Goal: Task Accomplishment & Management: Use online tool/utility

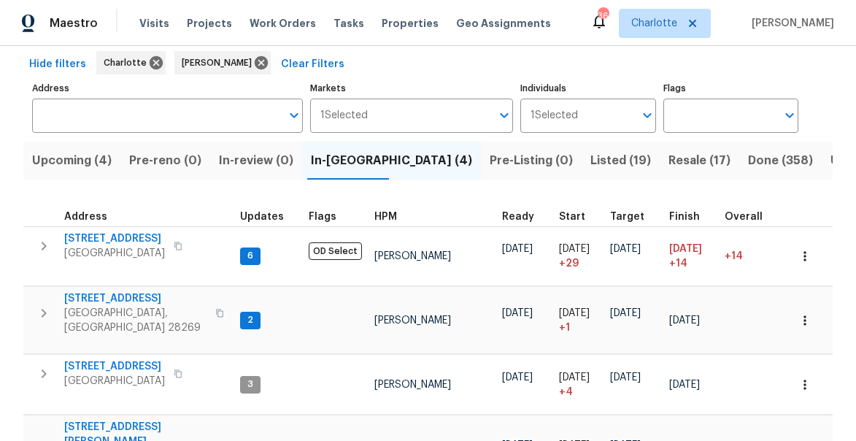
scroll to position [79, 0]
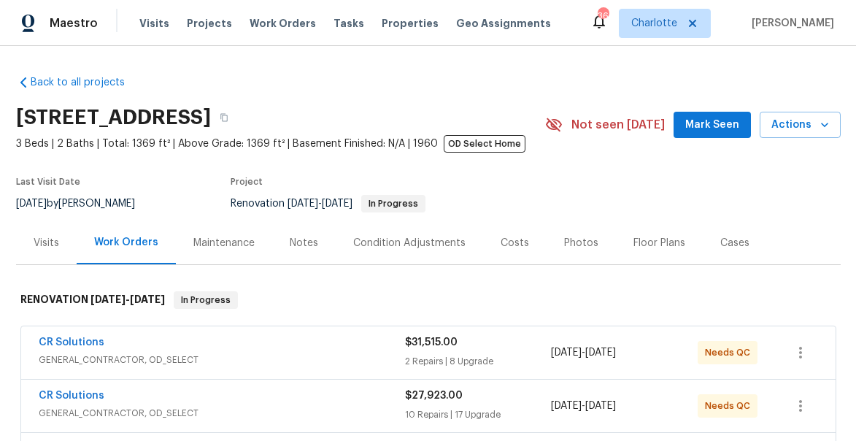
click at [722, 120] on span "Mark Seen" at bounding box center [712, 125] width 54 height 18
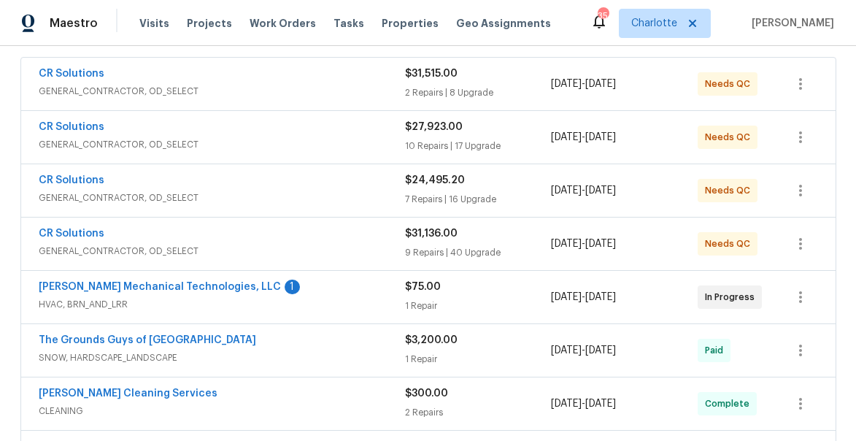
scroll to position [274, 0]
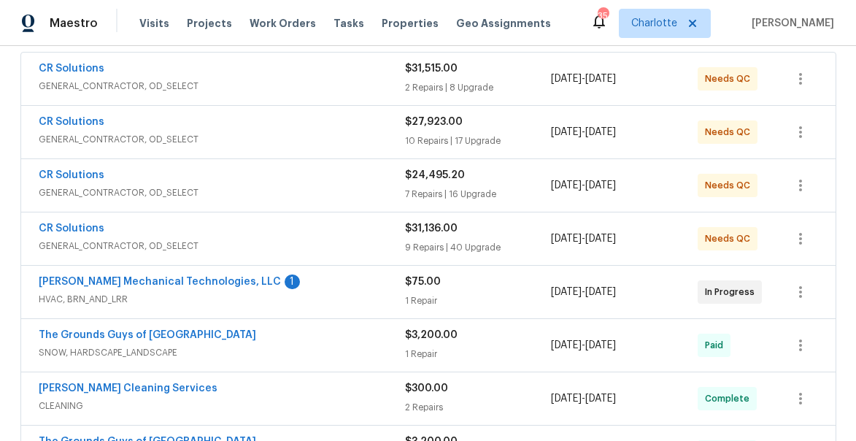
click at [120, 276] on span "Johnson's Mechanical Technologies, LLC" at bounding box center [160, 281] width 242 height 15
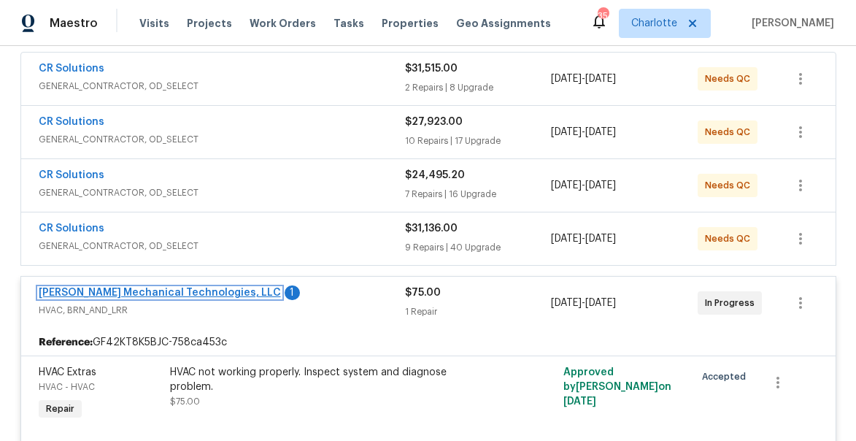
click at [144, 294] on link "Johnson's Mechanical Technologies, LLC" at bounding box center [160, 292] width 242 height 10
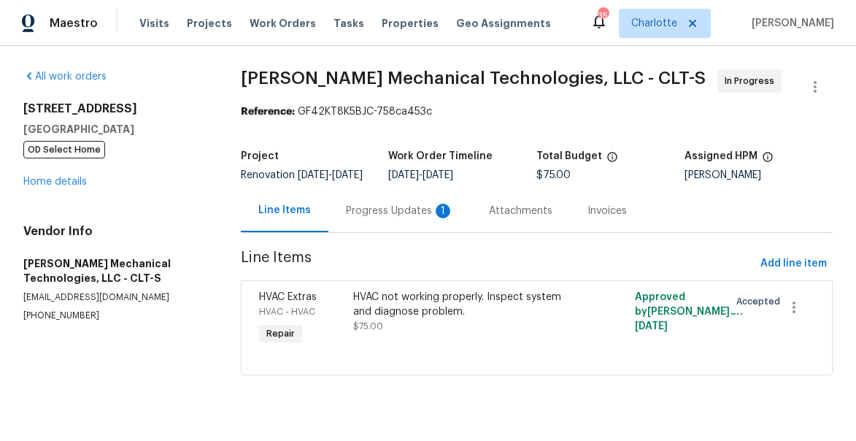
click at [368, 218] on div "Progress Updates 1" at bounding box center [400, 211] width 108 height 15
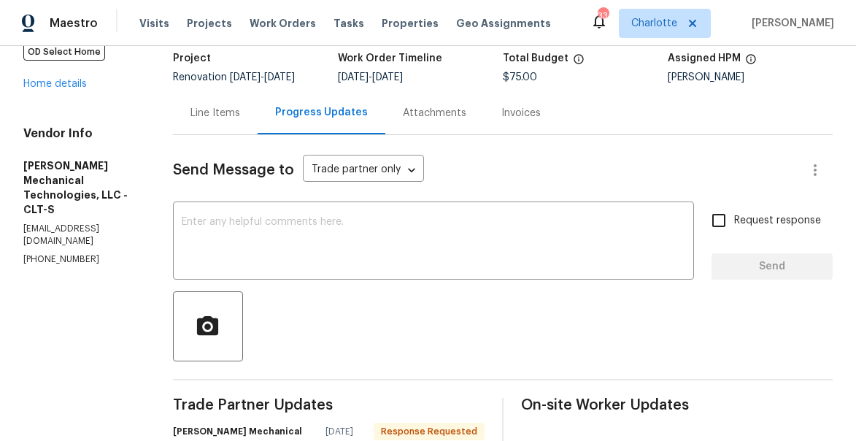
scroll to position [90, 0]
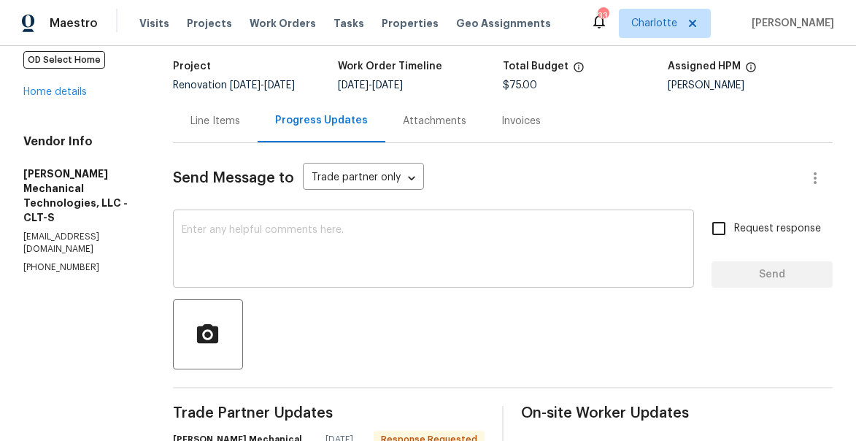
click at [284, 258] on textarea at bounding box center [433, 250] width 503 height 51
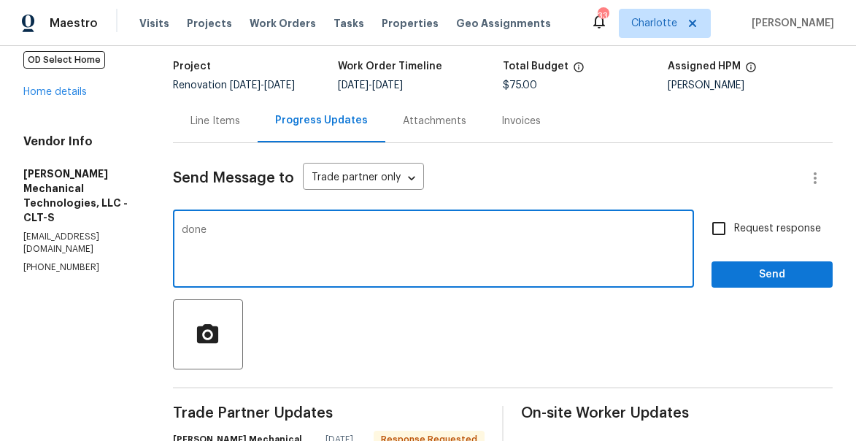
type textarea "done"
click at [798, 284] on span "Send" at bounding box center [772, 275] width 98 height 18
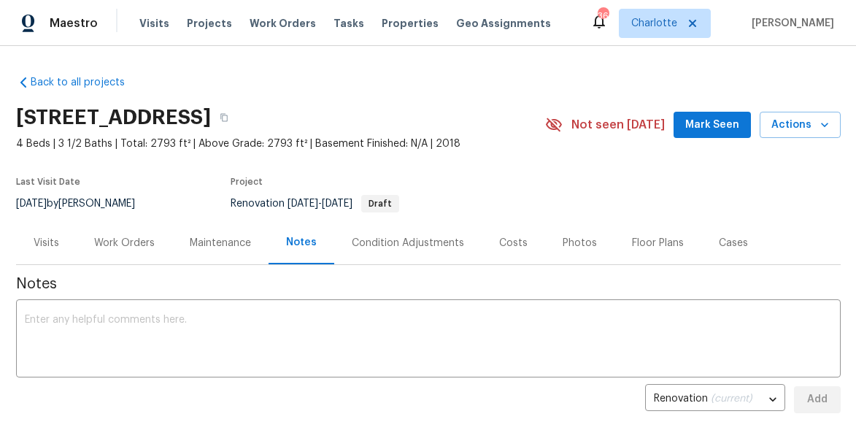
click at [712, 128] on span "Mark Seen" at bounding box center [712, 125] width 54 height 18
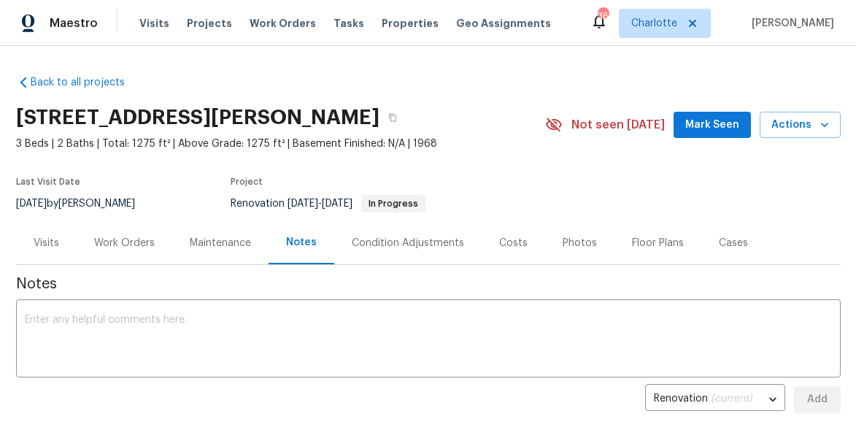
click at [724, 125] on span "Mark Seen" at bounding box center [712, 125] width 54 height 18
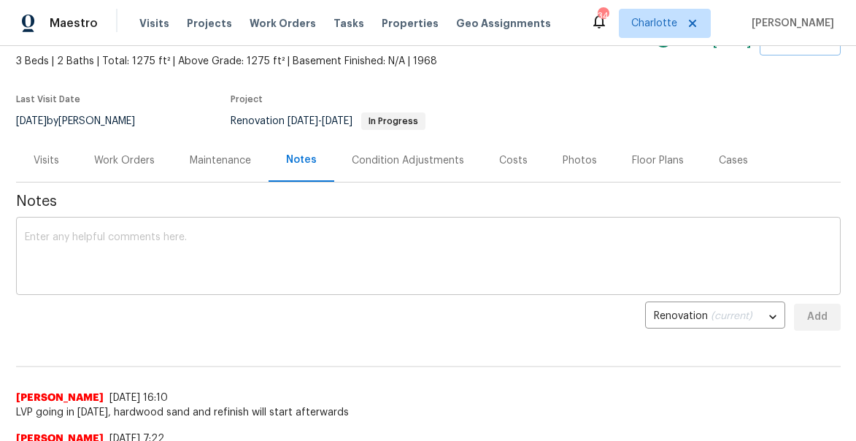
scroll to position [70, 0]
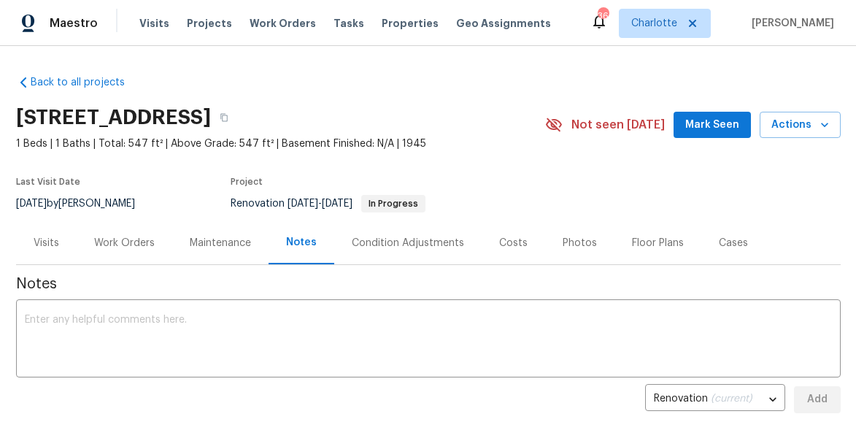
click at [713, 127] on span "Mark Seen" at bounding box center [712, 125] width 54 height 18
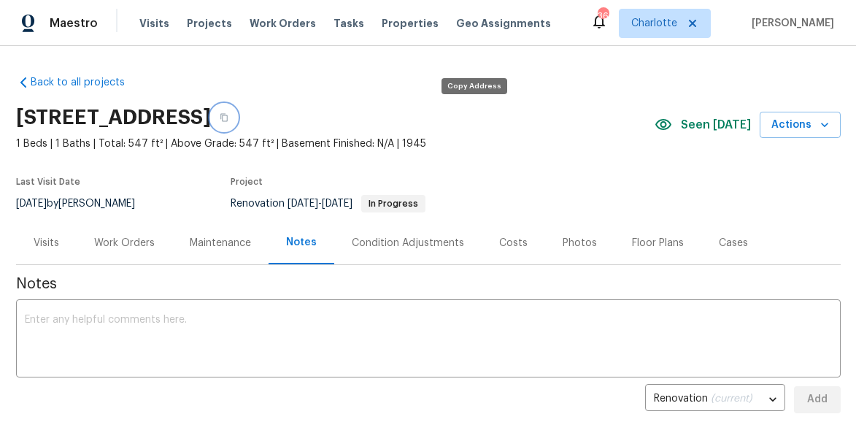
click at [228, 117] on icon "button" at bounding box center [224, 117] width 9 height 9
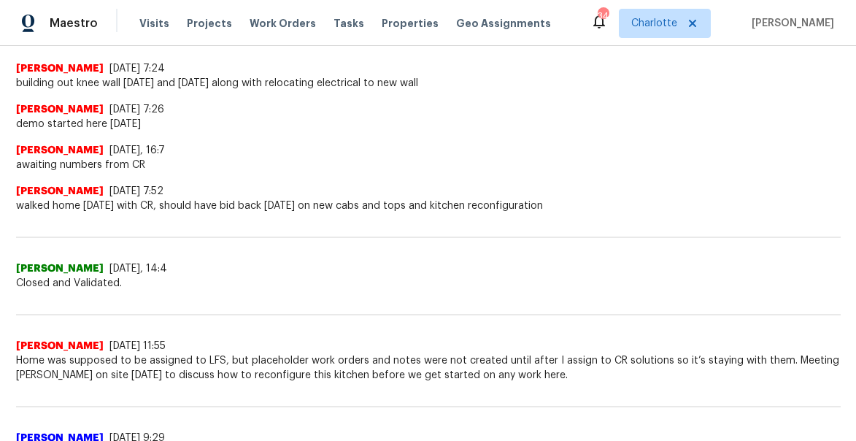
scroll to position [373, 0]
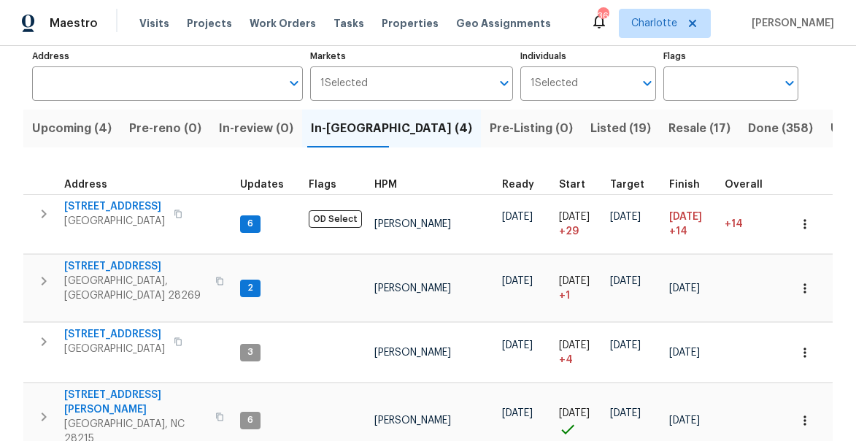
scroll to position [117, 0]
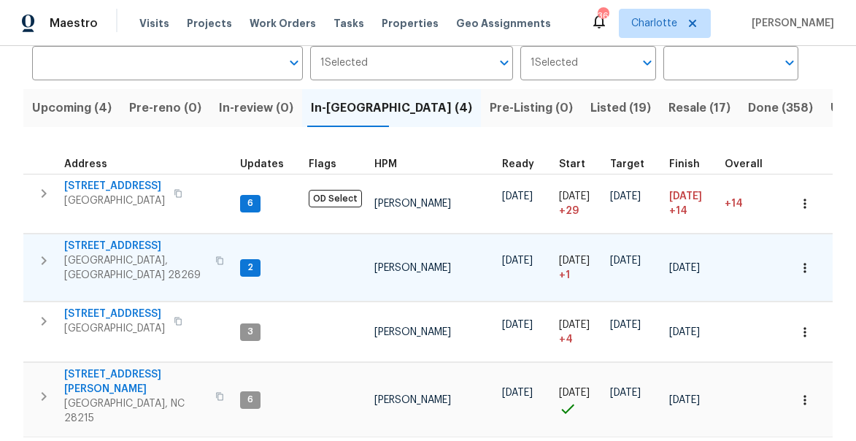
click at [50, 252] on icon "button" at bounding box center [44, 261] width 18 height 18
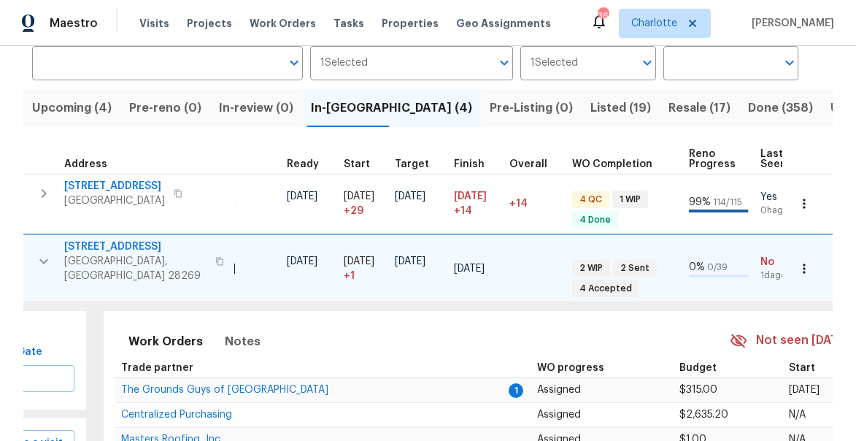
scroll to position [0, 449]
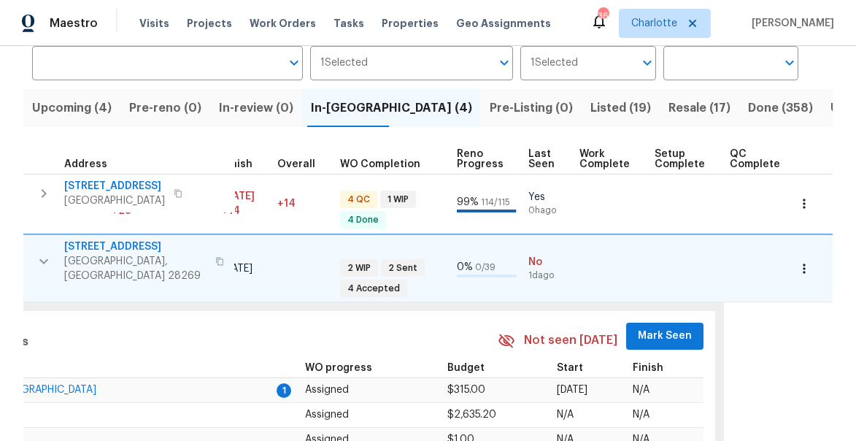
click at [653, 327] on span "Mark Seen" at bounding box center [665, 336] width 54 height 18
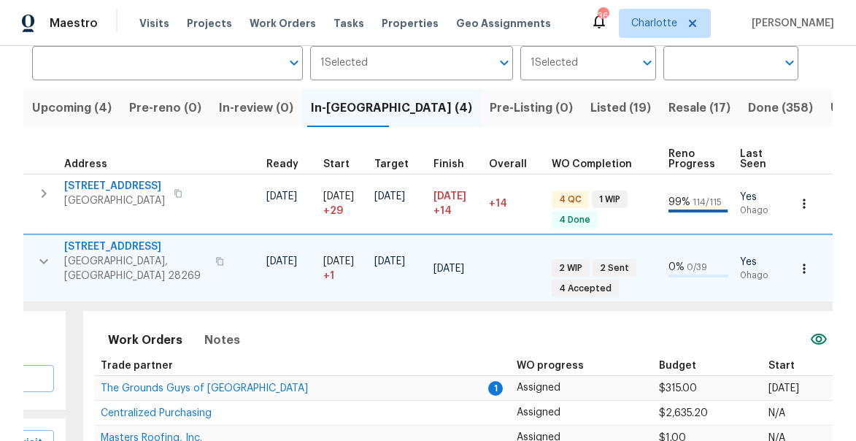
scroll to position [0, 0]
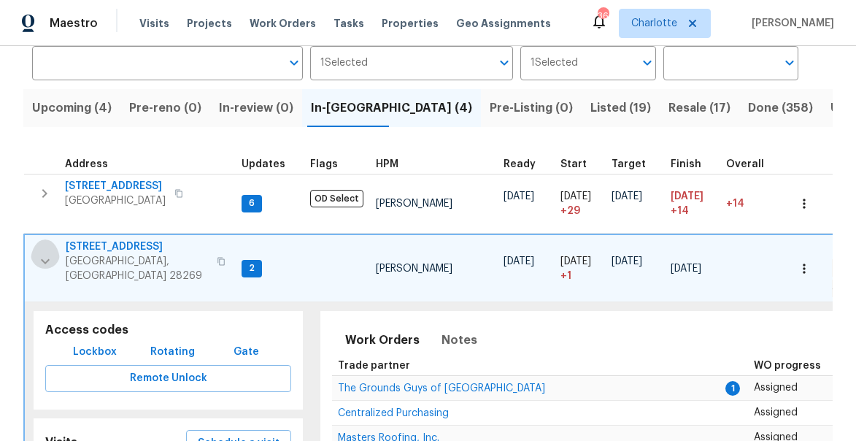
click at [44, 259] on icon "button" at bounding box center [45, 261] width 9 height 5
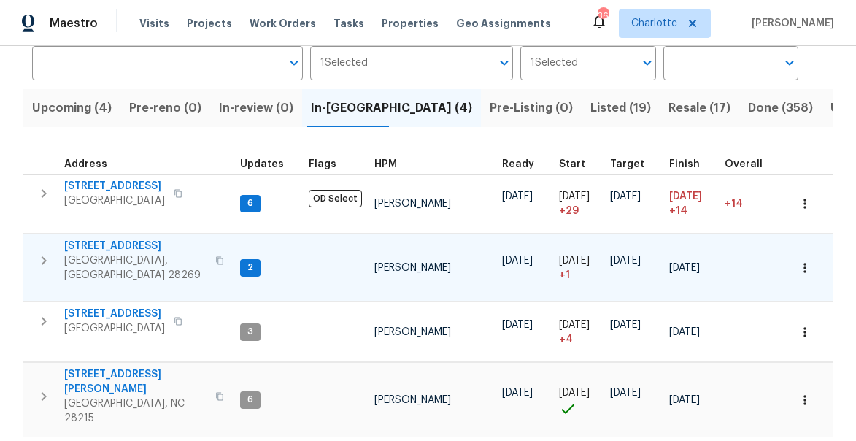
click at [115, 248] on span "[STREET_ADDRESS]" at bounding box center [135, 246] width 142 height 15
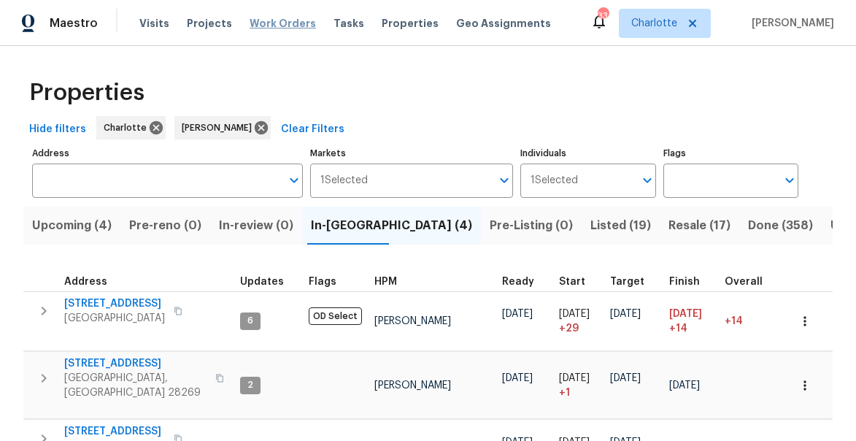
click at [266, 19] on span "Work Orders" at bounding box center [282, 23] width 66 height 15
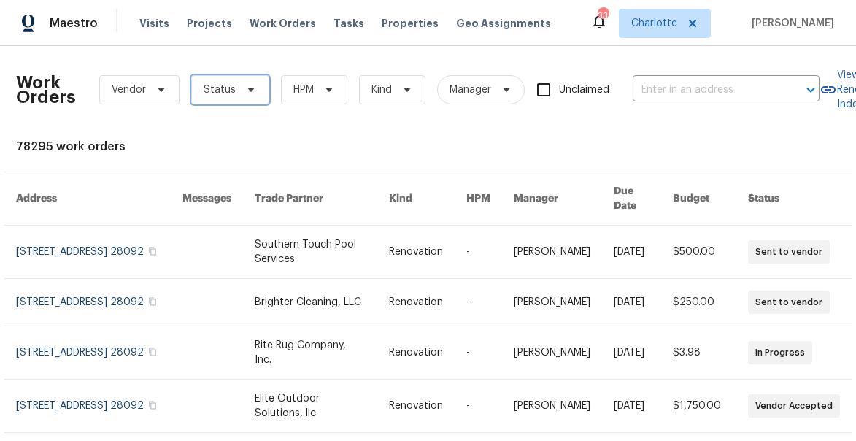
click at [241, 93] on span at bounding box center [249, 90] width 16 height 12
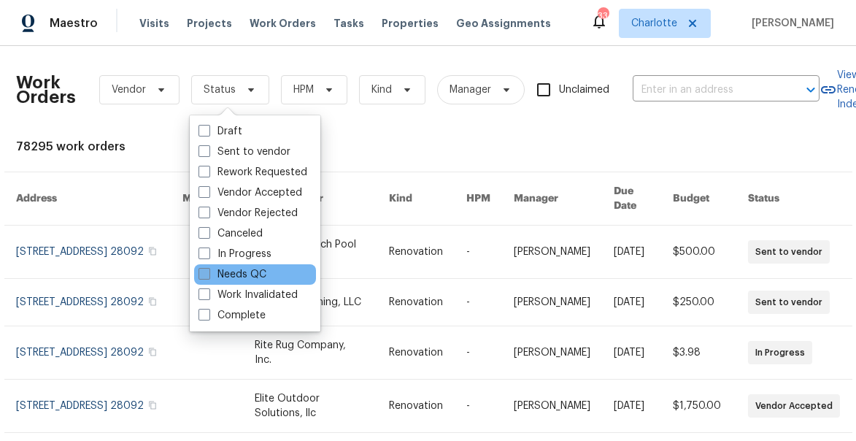
click at [231, 269] on label "Needs QC" at bounding box center [232, 274] width 68 height 15
click at [208, 269] on input "Needs QC" at bounding box center [202, 271] width 9 height 9
checkbox input "true"
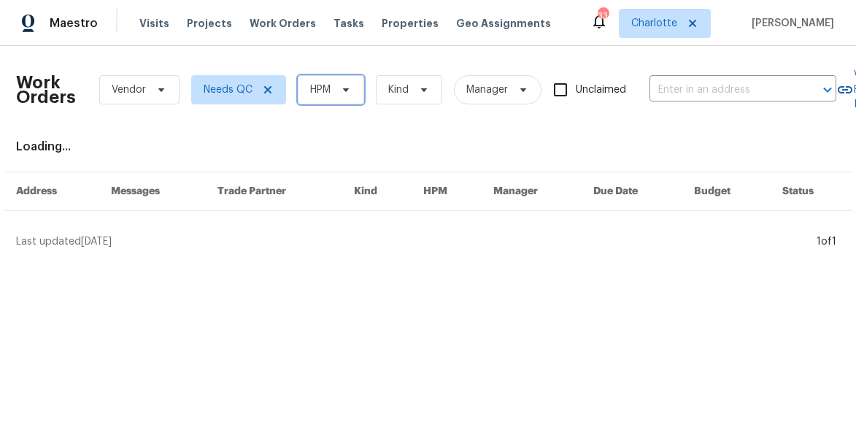
click at [328, 92] on span "HPM" at bounding box center [320, 89] width 20 height 15
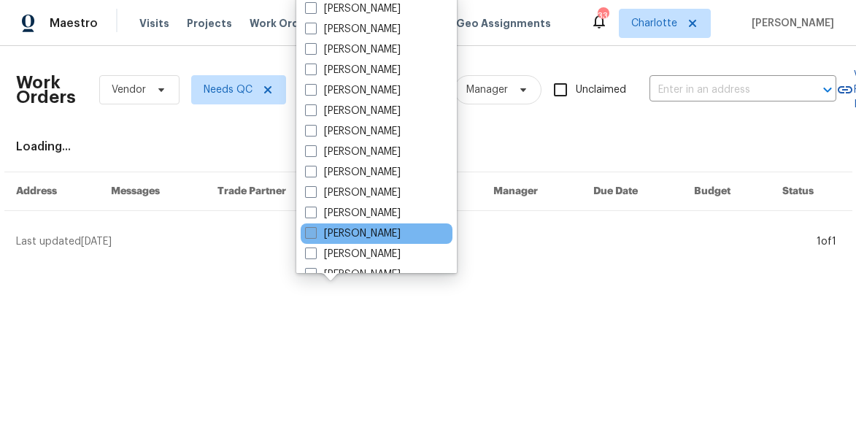
click at [317, 232] on label "[PERSON_NAME]" at bounding box center [353, 233] width 96 height 15
click at [314, 232] on input "[PERSON_NAME]" at bounding box center [309, 230] width 9 height 9
checkbox input "true"
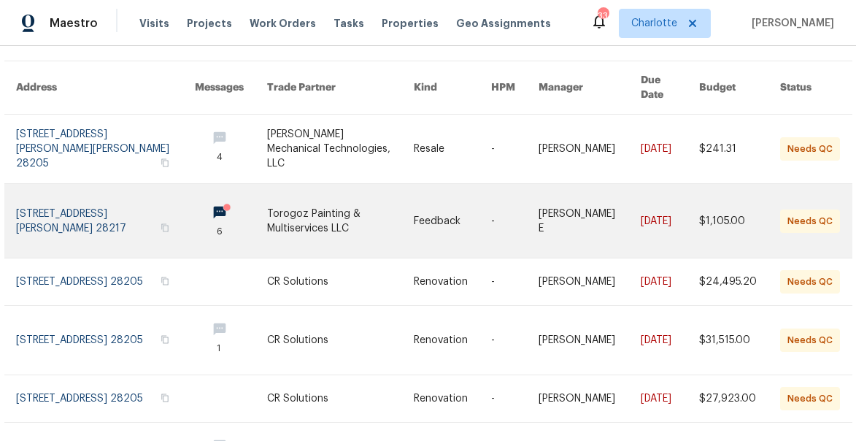
scroll to position [77, 0]
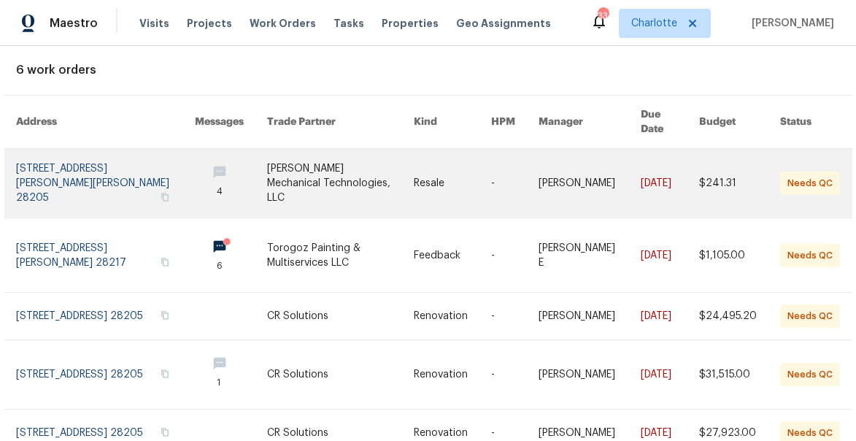
click at [64, 157] on link at bounding box center [105, 183] width 179 height 69
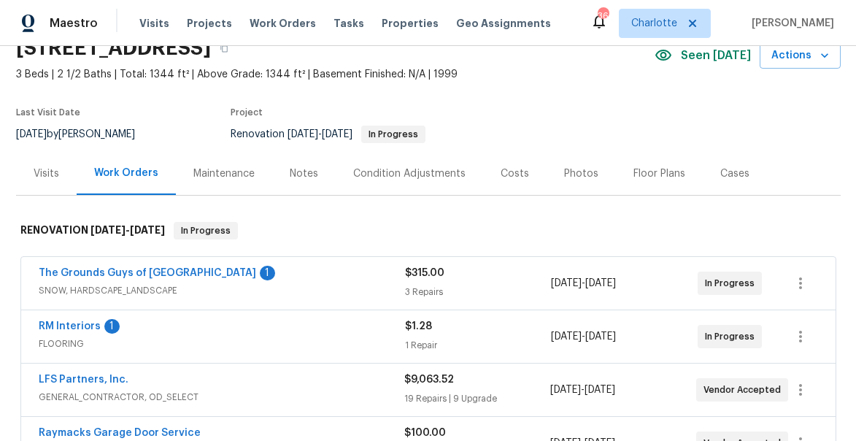
scroll to position [78, 0]
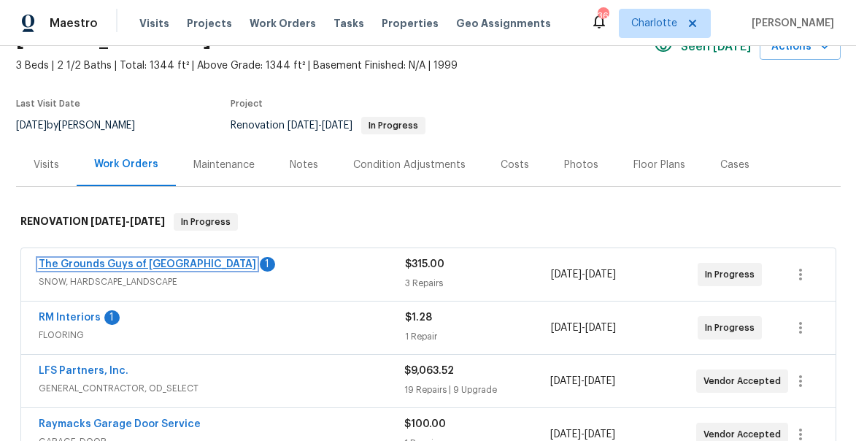
click at [88, 263] on link "The Grounds Guys of [GEOGRAPHIC_DATA]" at bounding box center [147, 264] width 217 height 10
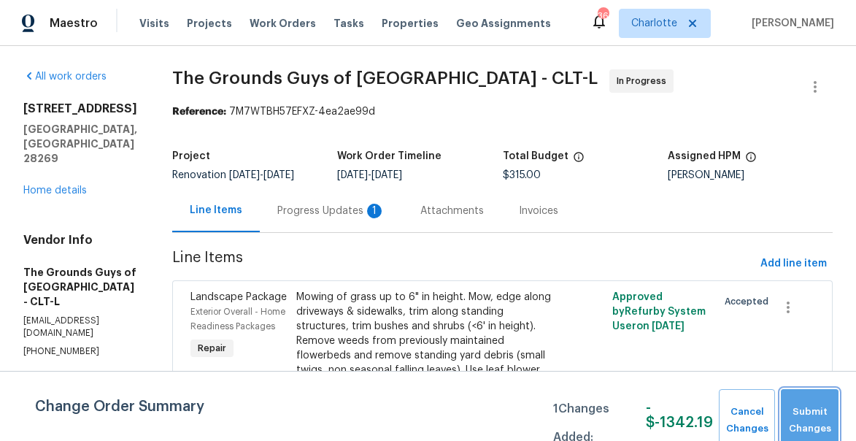
click at [788, 423] on button "Submit Changes" at bounding box center [810, 420] width 58 height 63
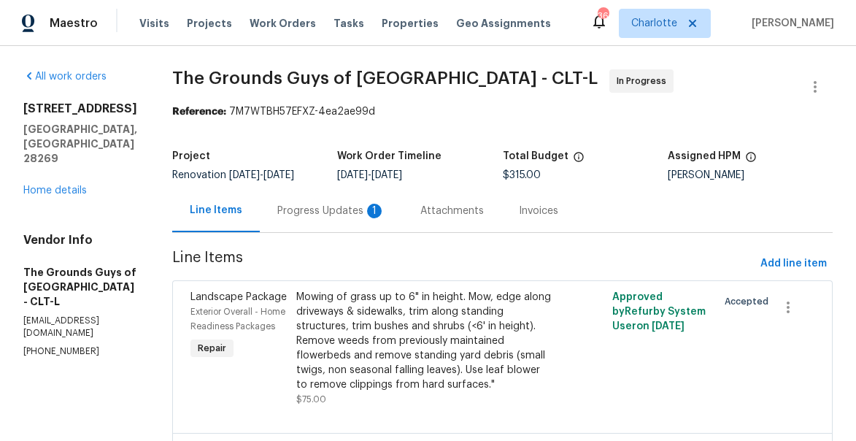
click at [357, 217] on div "Progress Updates 1" at bounding box center [331, 211] width 108 height 15
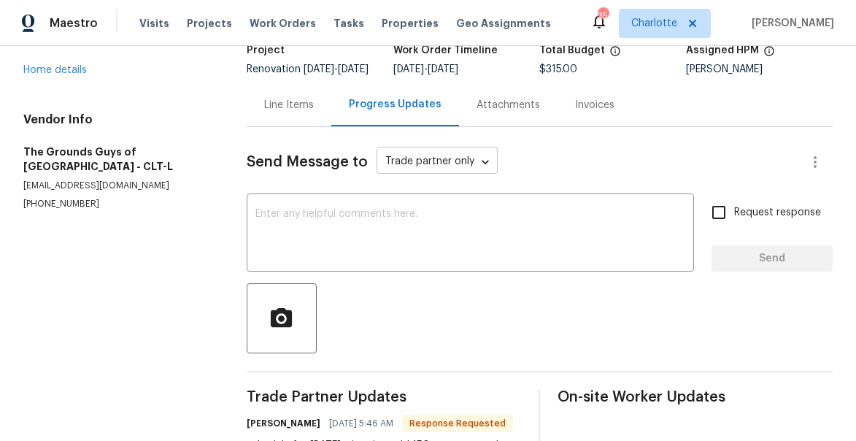
scroll to position [198, 0]
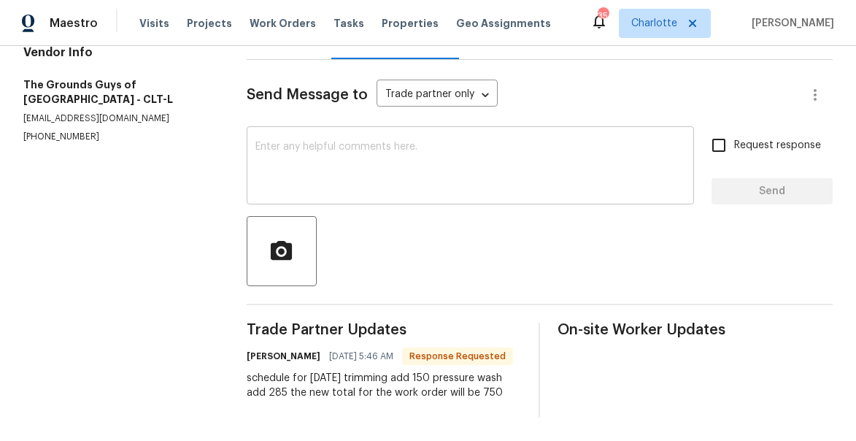
click at [404, 142] on textarea at bounding box center [470, 167] width 430 height 51
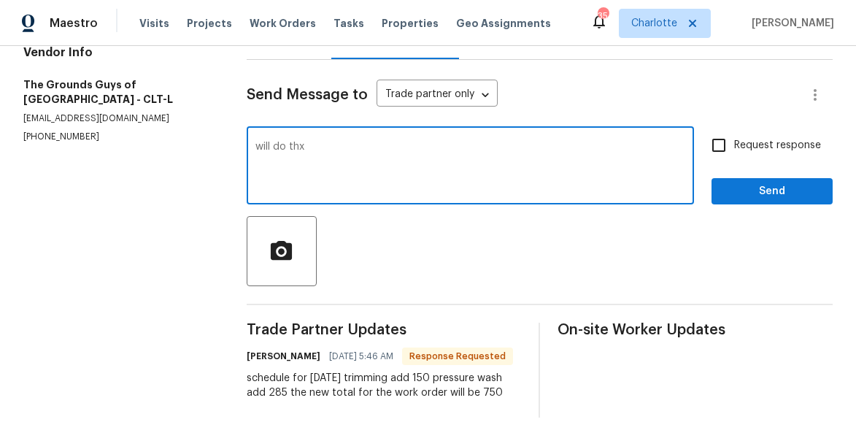
type textarea "will do thx"
click at [767, 182] on span "Send" at bounding box center [772, 191] width 98 height 18
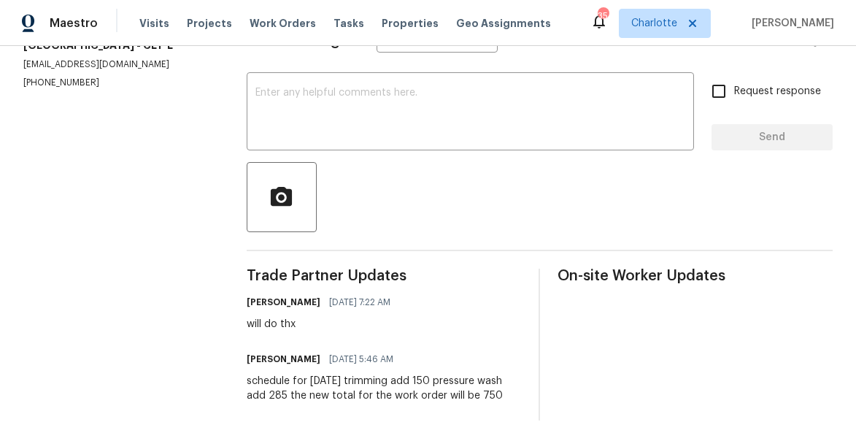
scroll to position [0, 0]
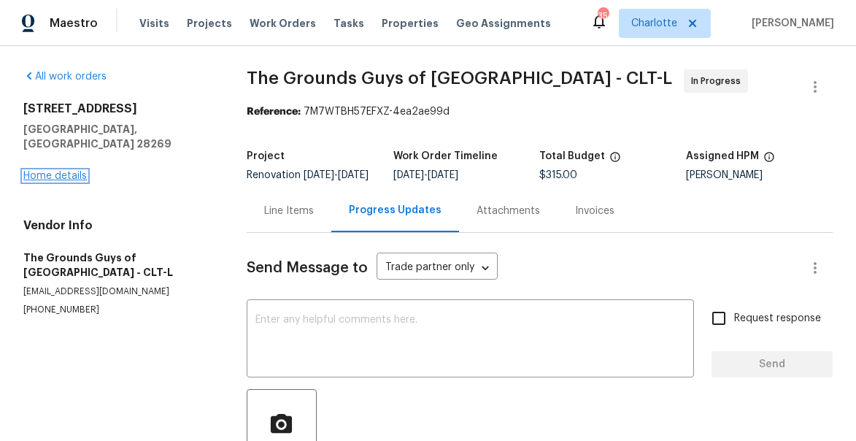
click at [63, 171] on link "Home details" at bounding box center [54, 176] width 63 height 10
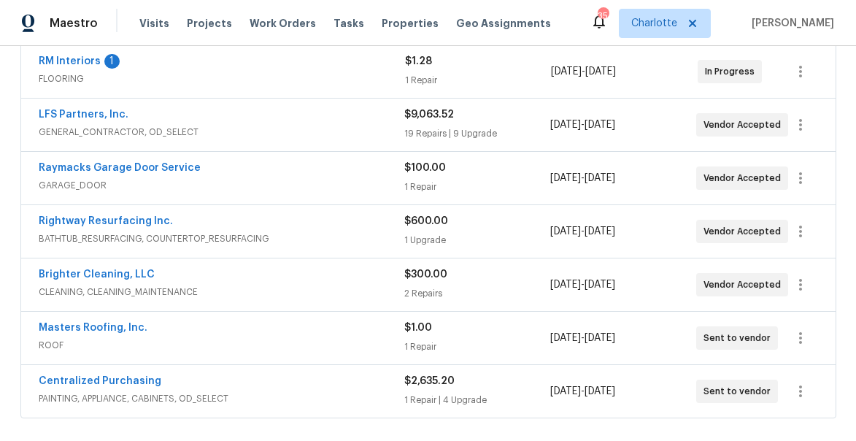
scroll to position [227, 0]
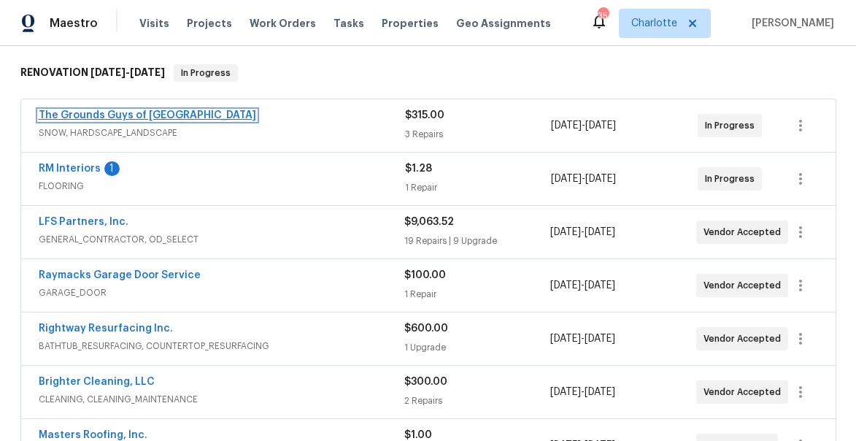
click at [125, 118] on link "The Grounds Guys of [GEOGRAPHIC_DATA]" at bounding box center [147, 115] width 217 height 10
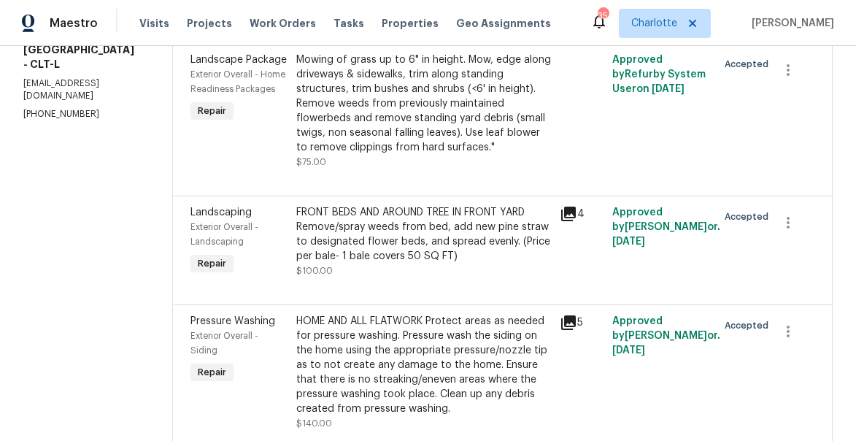
scroll to position [321, 0]
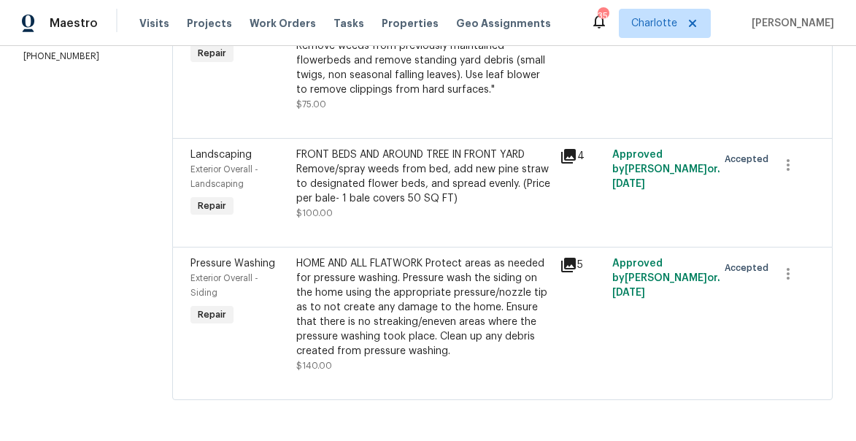
click at [432, 298] on div "HOME AND ALL FLATWORK Protect areas as needed for pressure washing. Pressure wa…" at bounding box center [423, 307] width 255 height 102
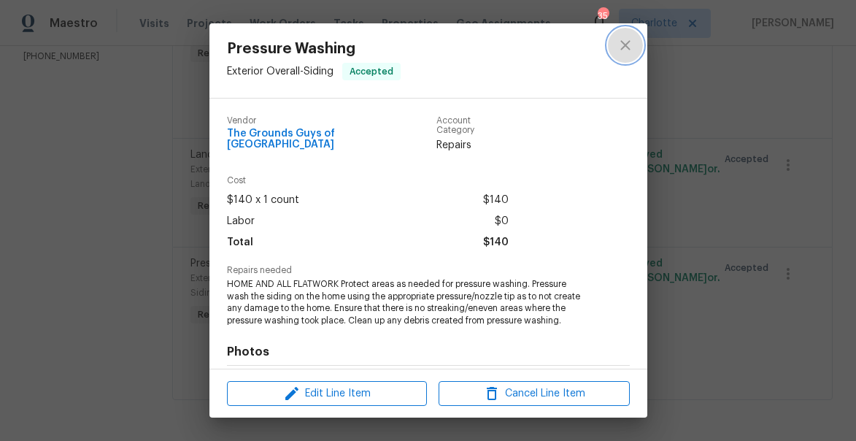
click at [624, 39] on icon "close" at bounding box center [625, 45] width 18 height 18
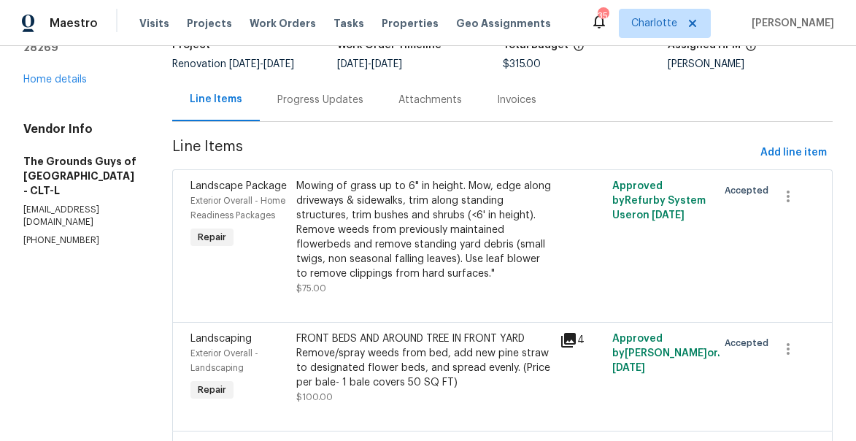
scroll to position [0, 0]
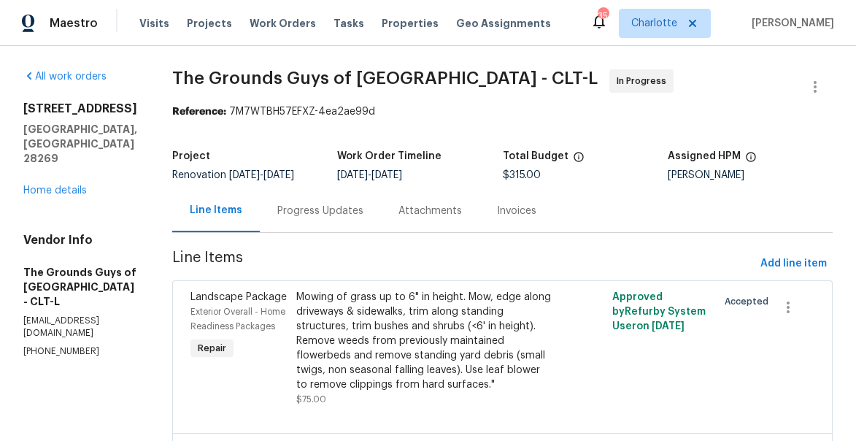
click at [363, 214] on div "Progress Updates" at bounding box center [320, 211] width 86 height 15
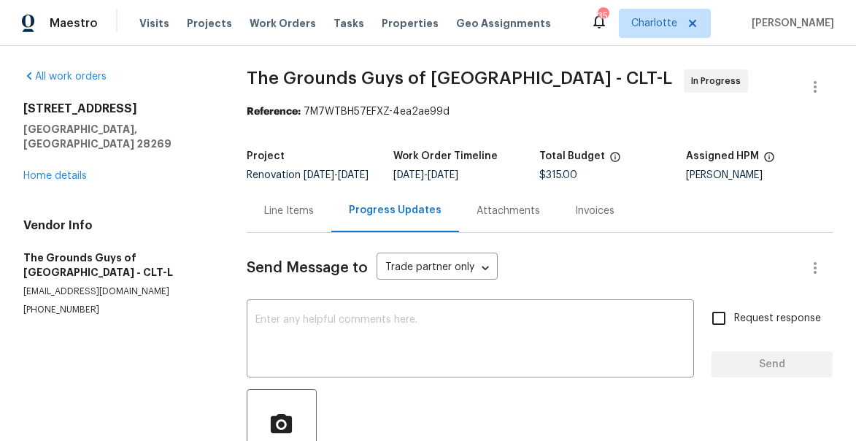
click at [271, 218] on div "Line Items" at bounding box center [289, 211] width 50 height 15
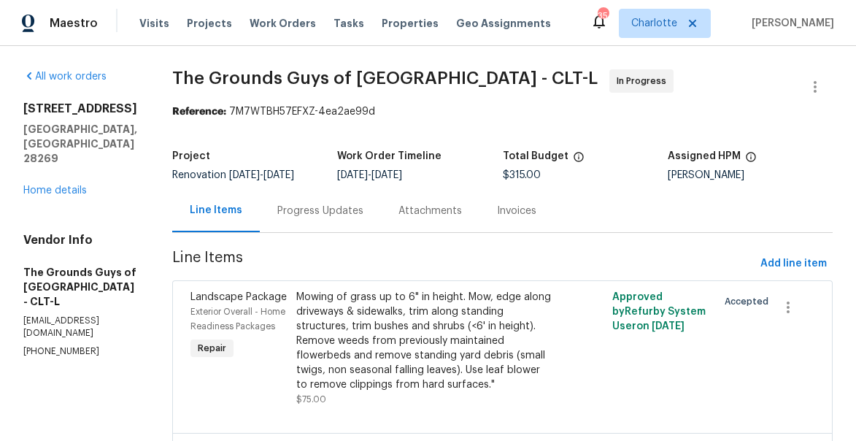
scroll to position [321, 0]
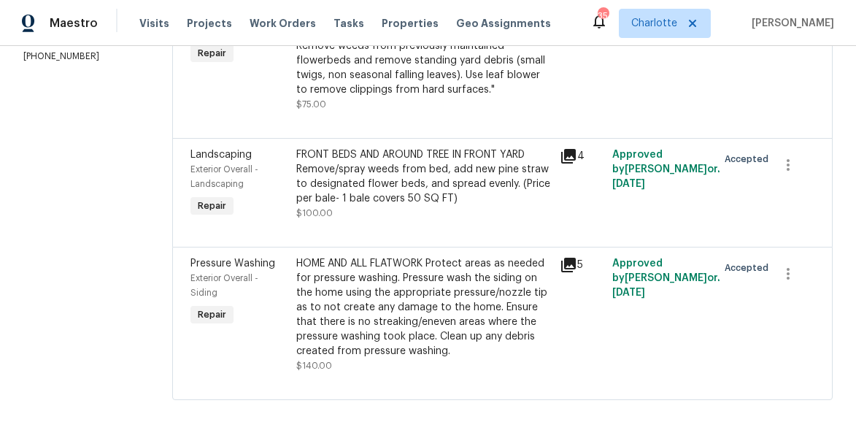
click at [376, 296] on div "HOME AND ALL FLATWORK Protect areas as needed for pressure washing. Pressure wa…" at bounding box center [423, 307] width 255 height 102
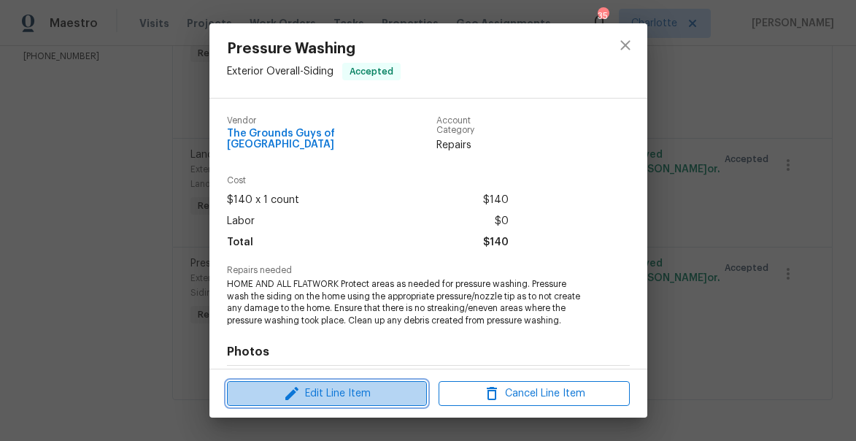
click at [337, 395] on span "Edit Line Item" at bounding box center [326, 393] width 191 height 18
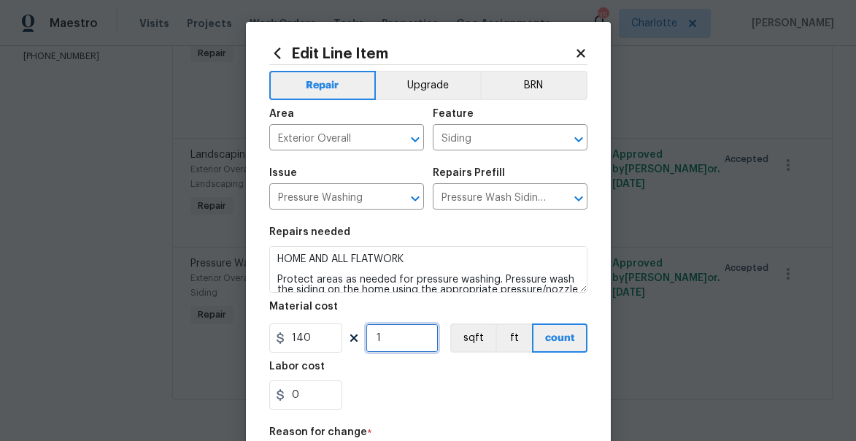
click at [390, 339] on input "1" at bounding box center [401, 337] width 73 height 29
type input "0"
click at [316, 400] on input "0" at bounding box center [305, 394] width 73 height 29
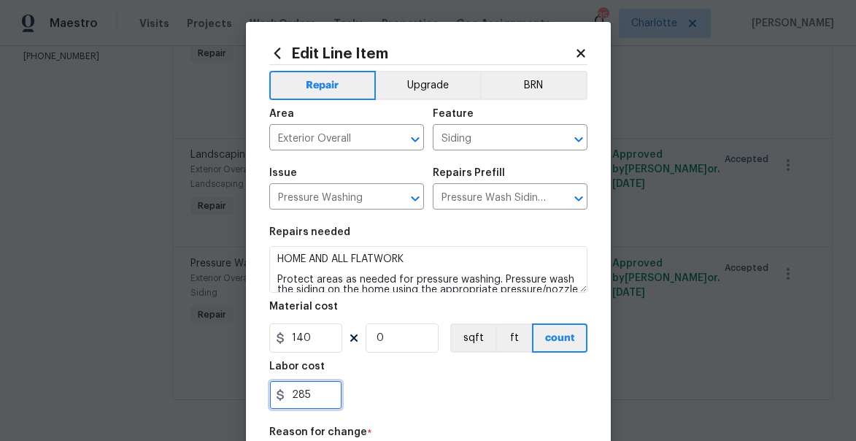
type input "285"
click at [407, 333] on input "0" at bounding box center [401, 337] width 73 height 29
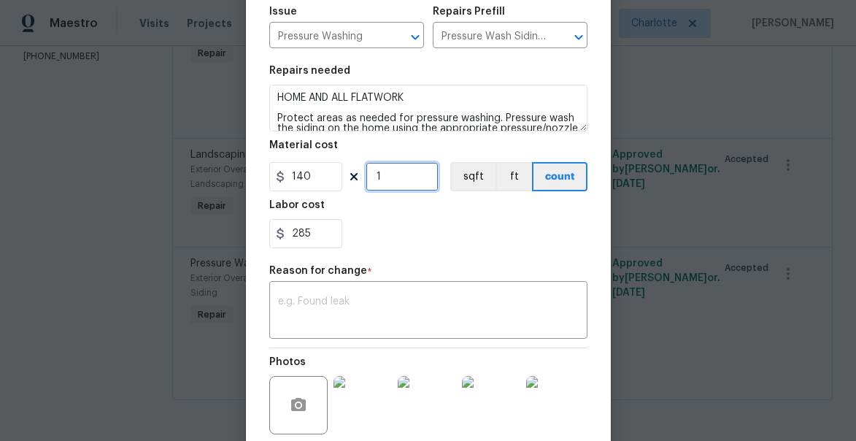
scroll to position [190, 0]
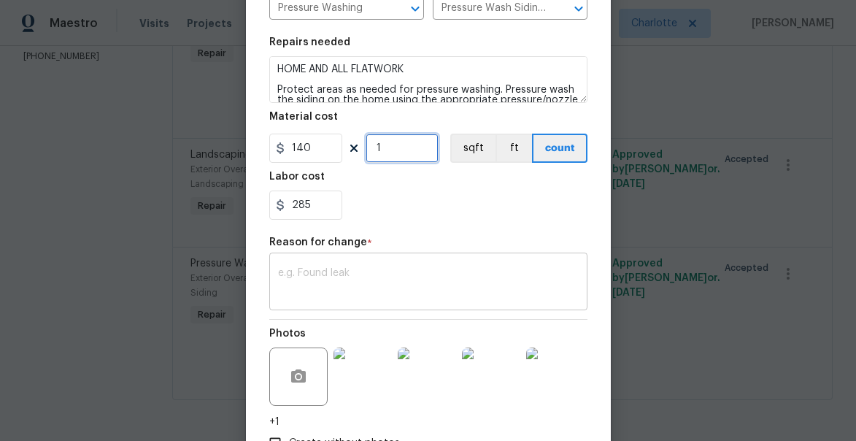
type input "1"
click at [365, 283] on textarea at bounding box center [428, 283] width 301 height 31
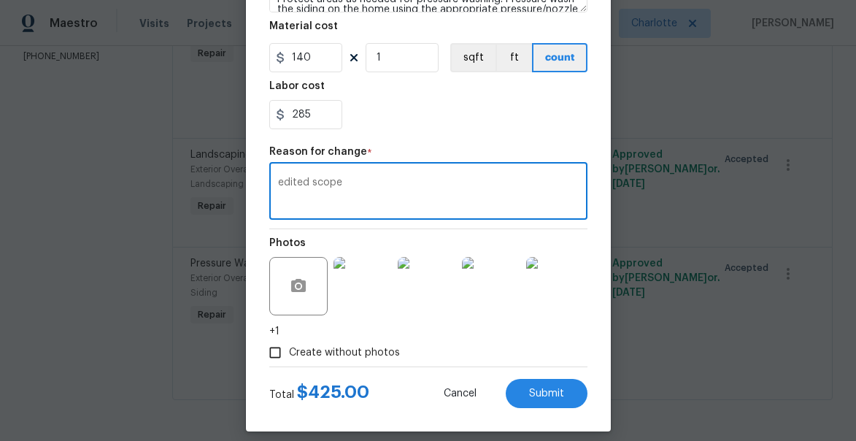
scroll to position [293, 0]
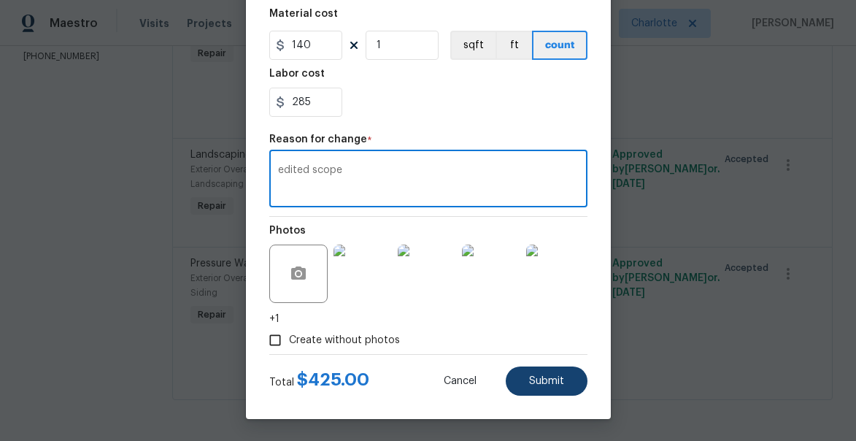
type textarea "edited scope"
click at [529, 379] on span "Submit" at bounding box center [546, 381] width 35 height 11
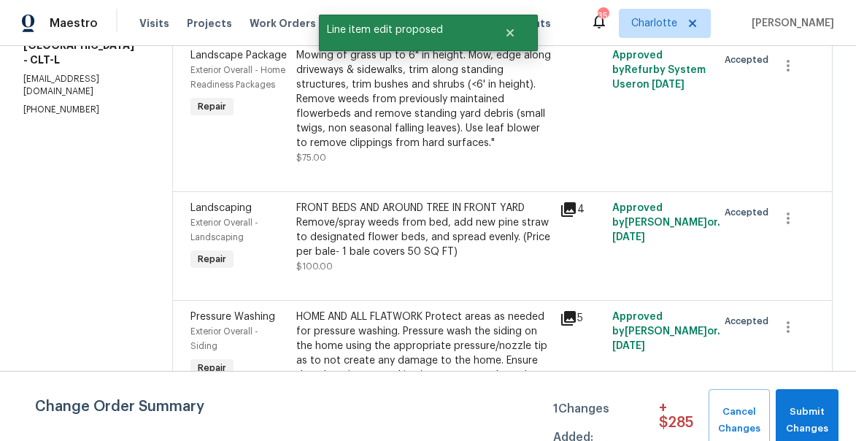
scroll to position [164, 0]
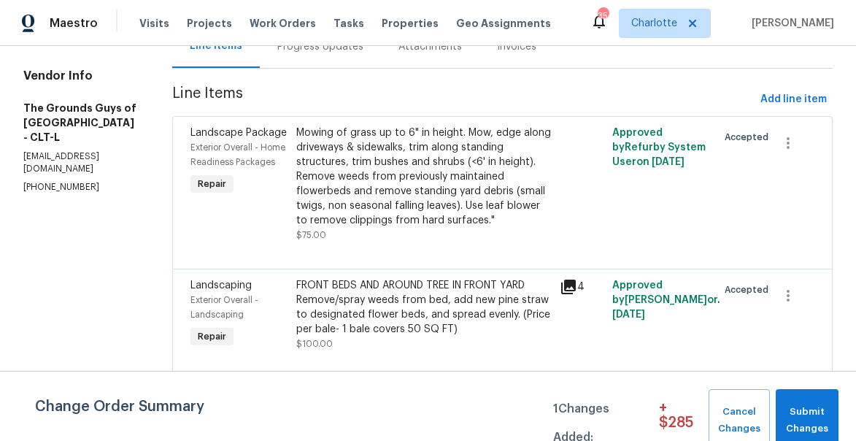
click at [439, 198] on div "Mowing of grass up to 6" in height. Mow, edge along driveways & sidewalks, trim…" at bounding box center [423, 176] width 255 height 102
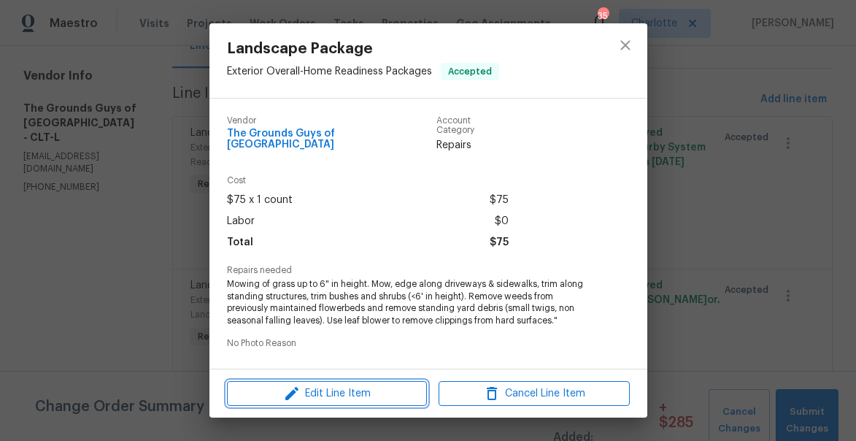
click at [361, 395] on span "Edit Line Item" at bounding box center [326, 393] width 191 height 18
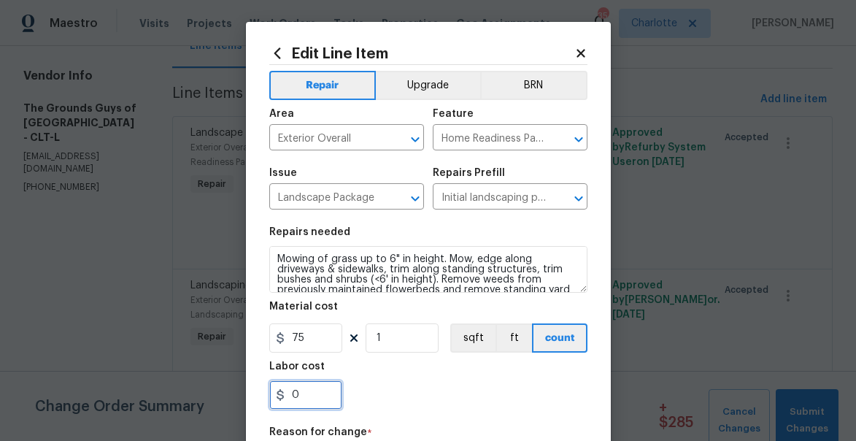
click at [301, 406] on input "0" at bounding box center [305, 394] width 73 height 29
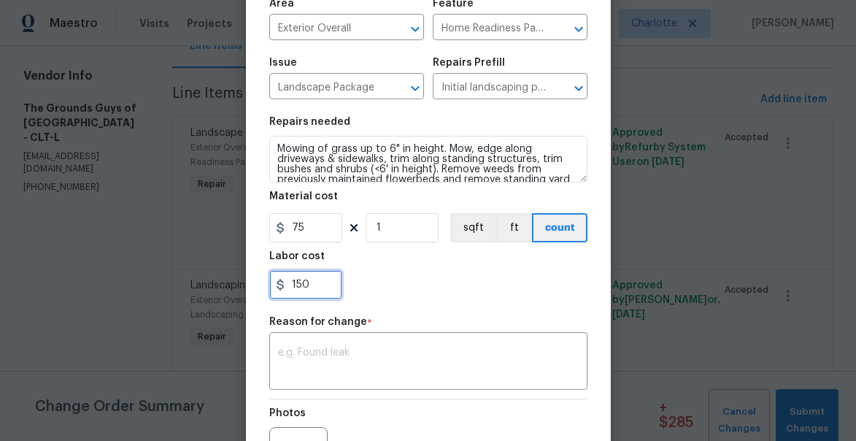
scroll to position [139, 0]
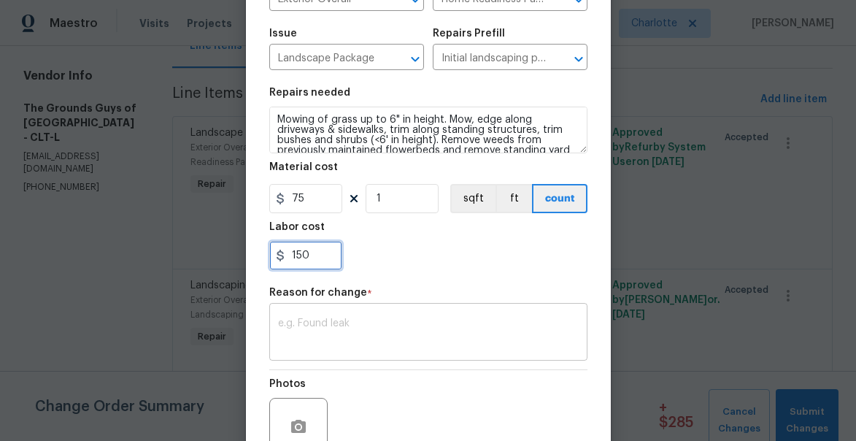
type input "150"
click at [380, 322] on textarea at bounding box center [428, 333] width 301 height 31
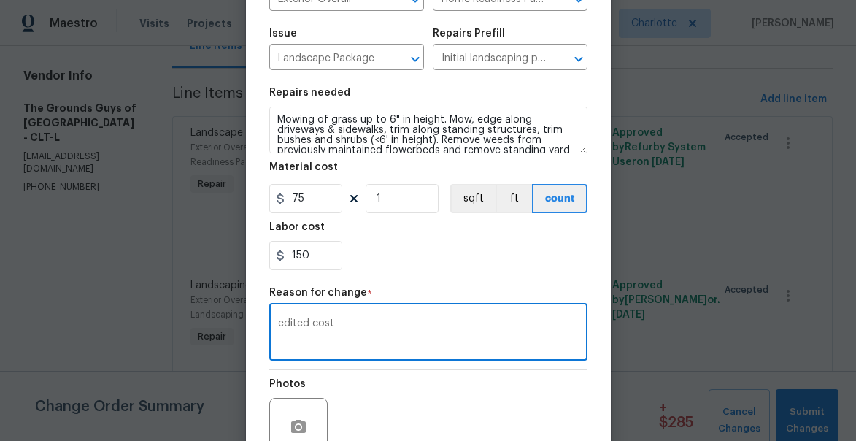
scroll to position [279, 0]
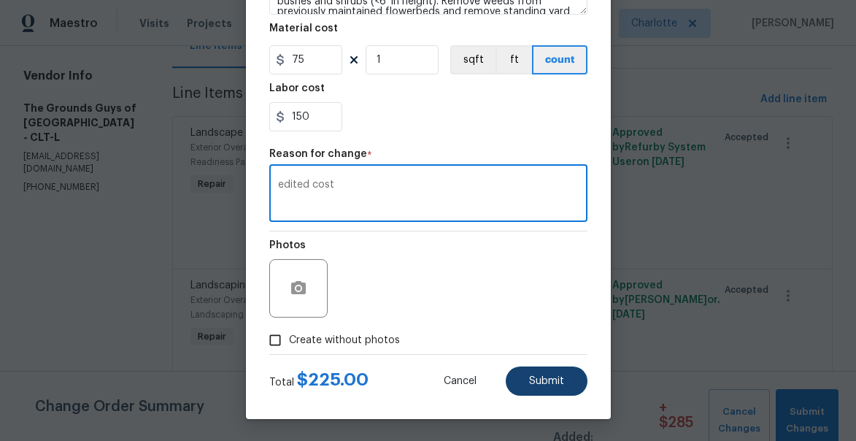
type textarea "edited cost"
click at [549, 373] on button "Submit" at bounding box center [547, 380] width 82 height 29
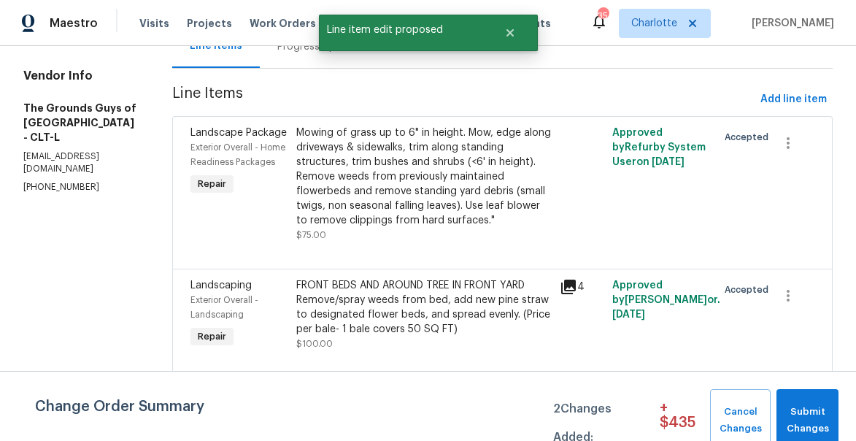
scroll to position [0, 0]
click at [808, 411] on span "Submit Changes" at bounding box center [806, 420] width 47 height 34
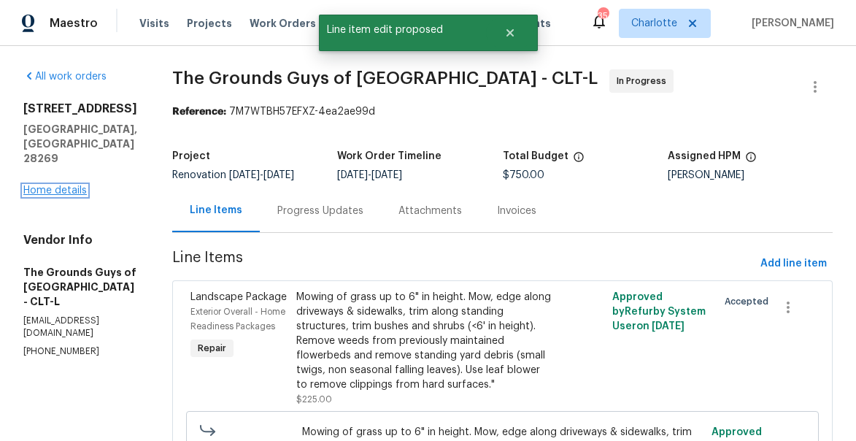
click at [44, 185] on link "Home details" at bounding box center [54, 190] width 63 height 10
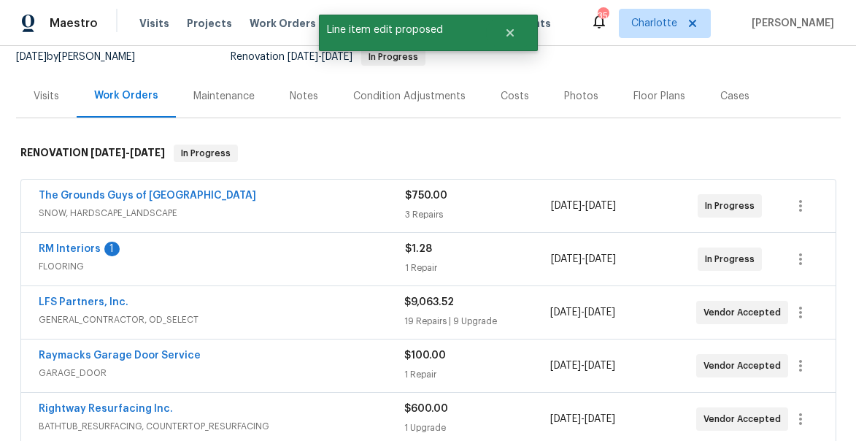
scroll to position [150, 0]
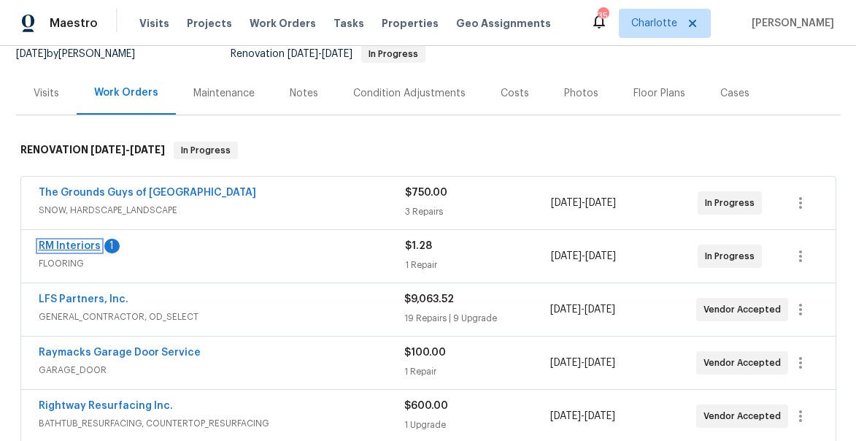
click at [69, 244] on link "RM Interiors" at bounding box center [70, 246] width 62 height 10
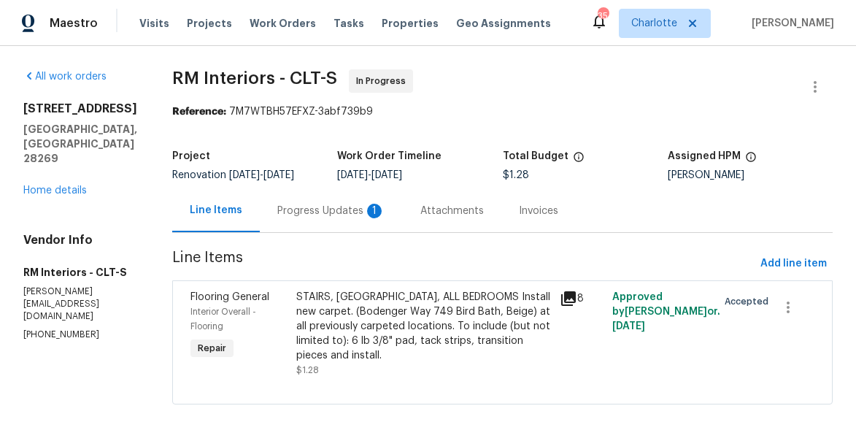
click at [313, 215] on div "Progress Updates 1" at bounding box center [331, 211] width 108 height 15
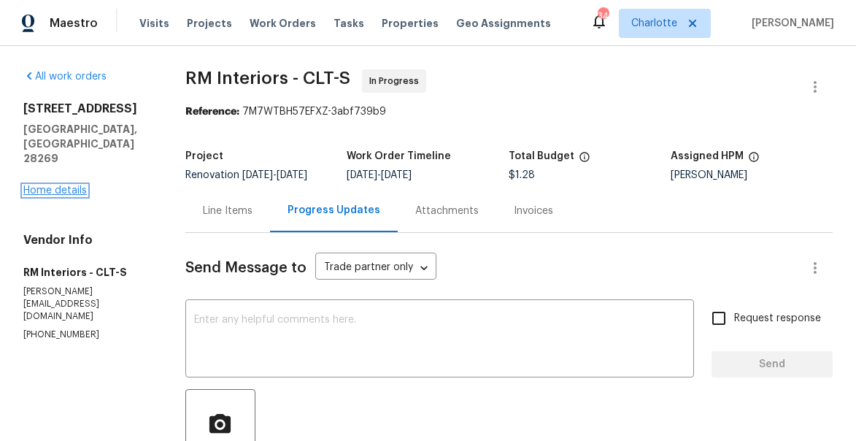
click at [60, 185] on link "Home details" at bounding box center [54, 190] width 63 height 10
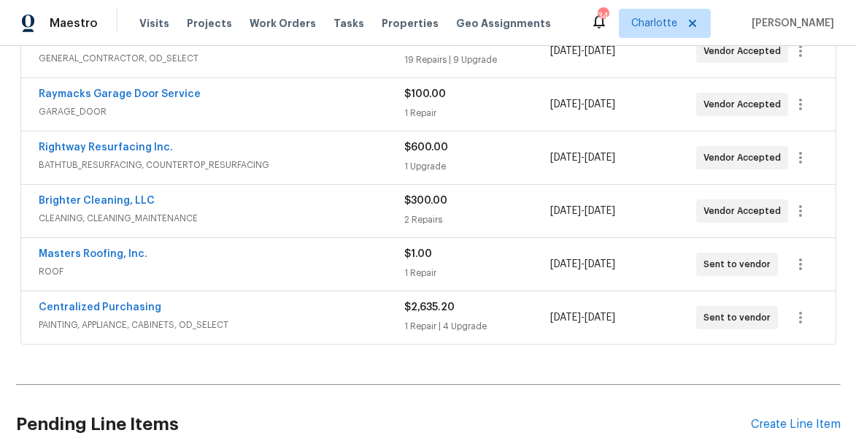
scroll to position [410, 0]
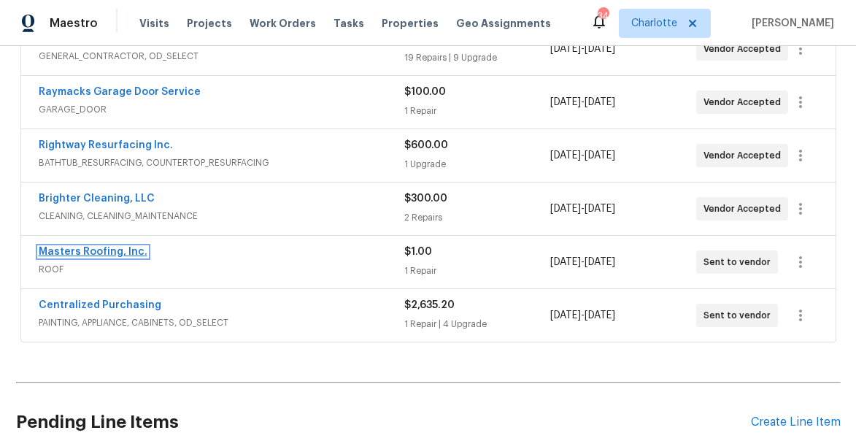
click at [80, 247] on link "Masters Roofing, Inc." at bounding box center [93, 252] width 109 height 10
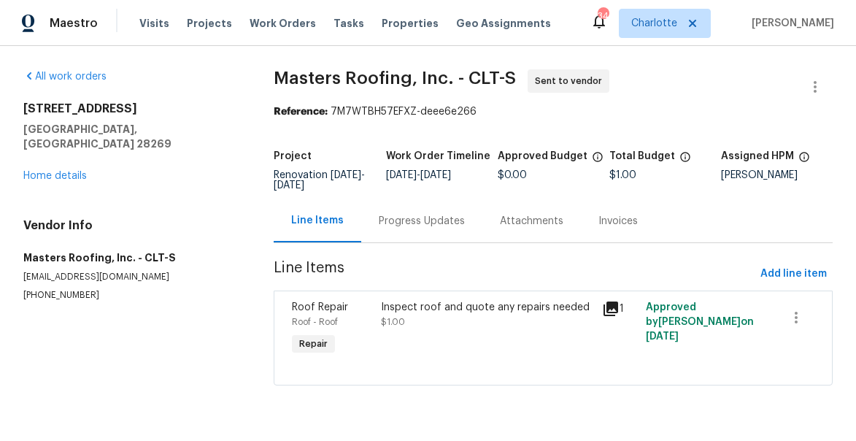
click at [417, 220] on div "Progress Updates" at bounding box center [422, 221] width 86 height 15
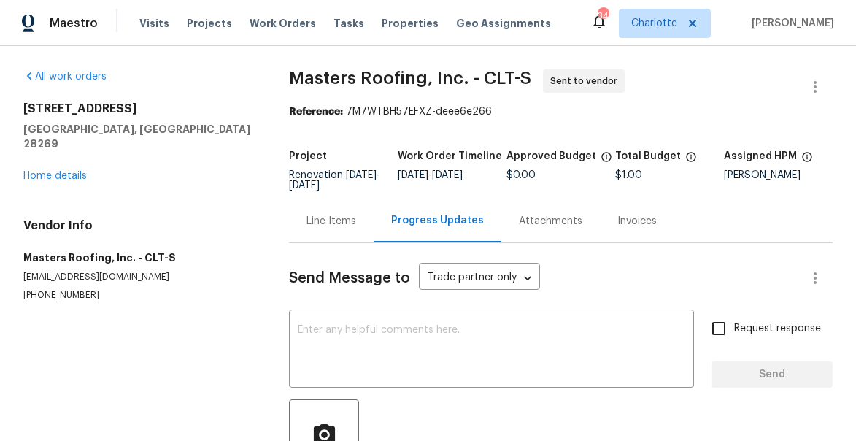
drag, startPoint x: 420, startPoint y: 338, endPoint x: 420, endPoint y: 151, distance: 187.5
click at [420, 330] on textarea at bounding box center [491, 350] width 387 height 51
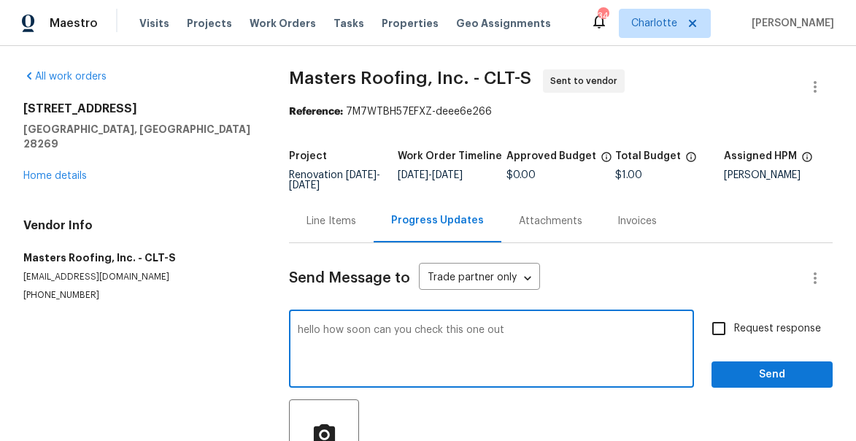
type textarea "hello how soon can you check this one out"
click at [734, 333] on input "Request response" at bounding box center [718, 328] width 31 height 31
checkbox input "true"
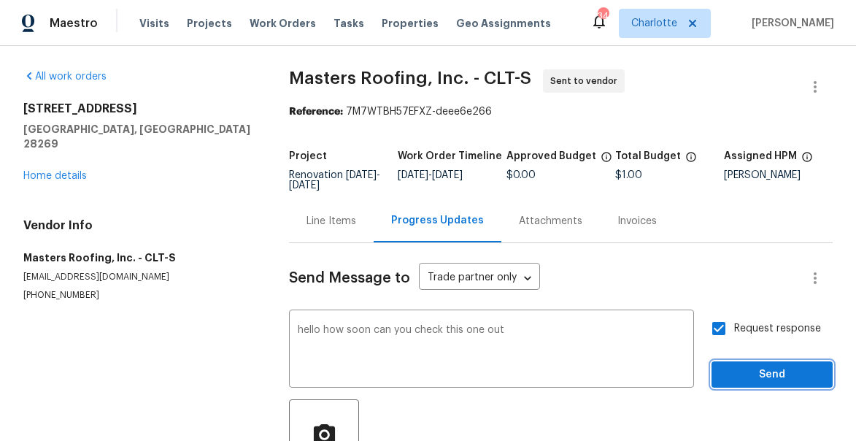
click at [761, 373] on span "Send" at bounding box center [772, 374] width 98 height 18
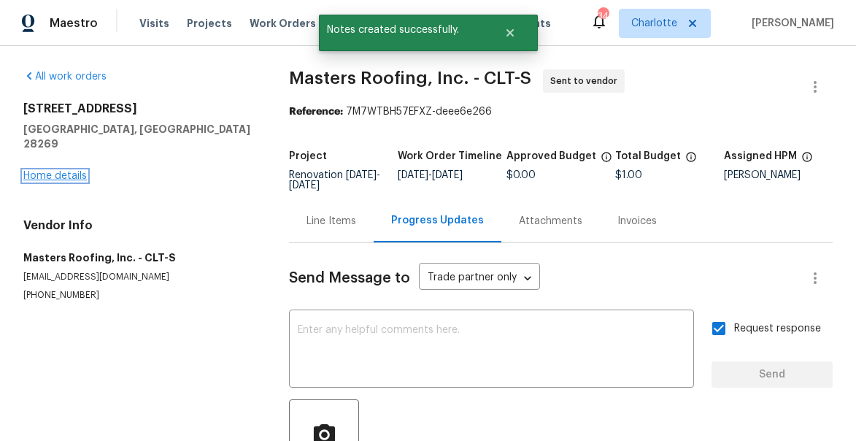
click at [51, 171] on link "Home details" at bounding box center [54, 176] width 63 height 10
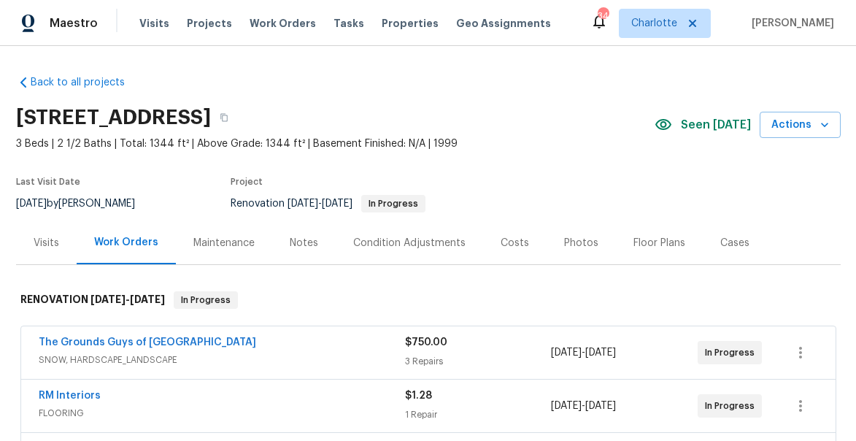
click at [506, 243] on div "Costs" at bounding box center [514, 243] width 28 height 15
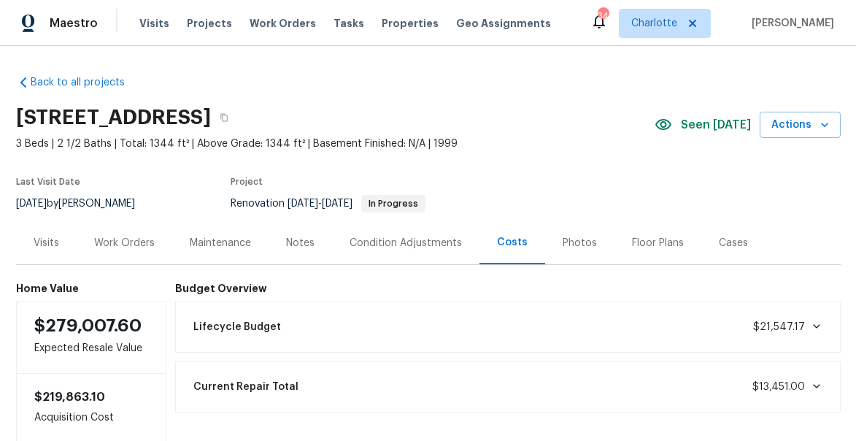
click at [127, 236] on div "Work Orders" at bounding box center [124, 243] width 61 height 15
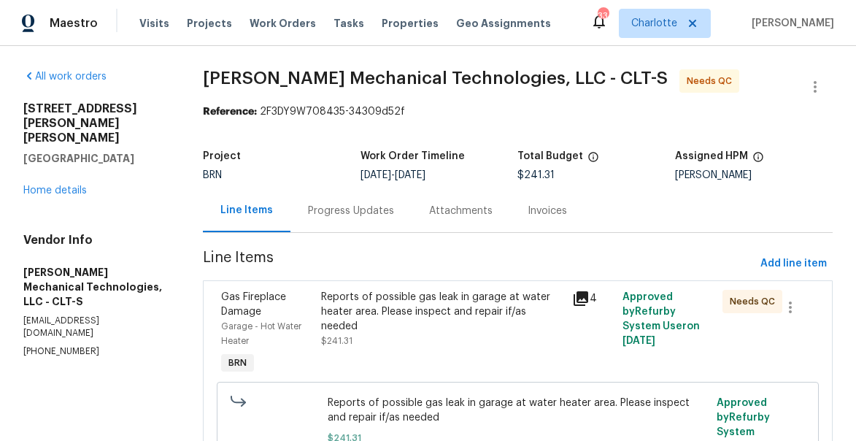
click at [339, 209] on div "Progress Updates" at bounding box center [351, 211] width 86 height 15
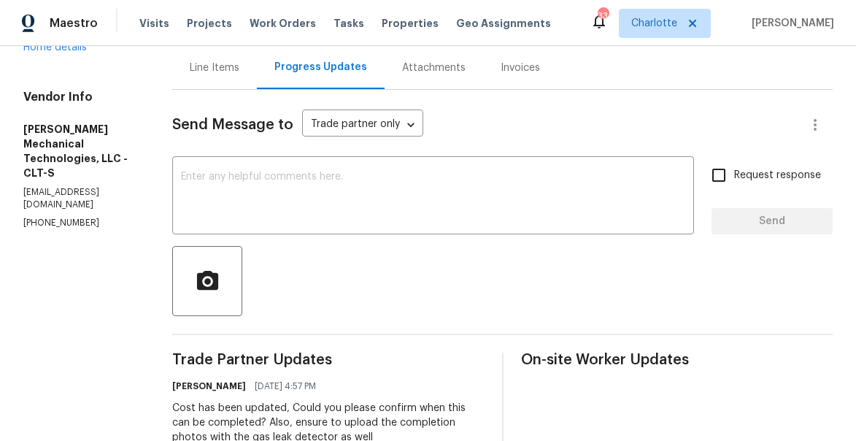
scroll to position [13, 0]
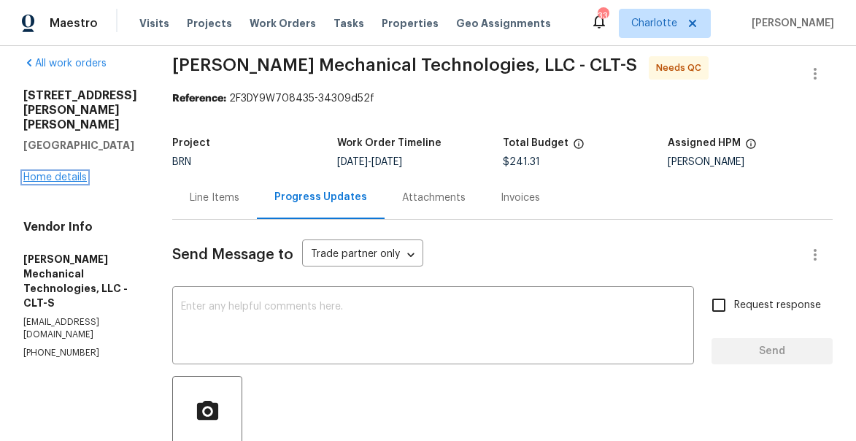
click at [62, 172] on link "Home details" at bounding box center [54, 177] width 63 height 10
